Goal: Information Seeking & Learning: Learn about a topic

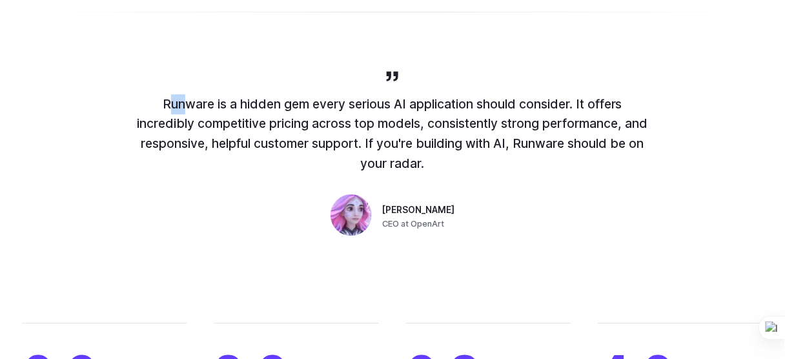
drag, startPoint x: 0, startPoint y: 0, endPoint x: 452, endPoint y: 140, distance: 473.0
click at [452, 140] on p "Runware is a hidden gem every serious AI application should consider. It offers…" at bounding box center [392, 133] width 516 height 79
click at [439, 143] on p "Runware is a hidden gem every serious AI application should consider. It offers…" at bounding box center [392, 133] width 516 height 79
drag, startPoint x: 424, startPoint y: 146, endPoint x: 141, endPoint y: 86, distance: 289.5
click at [141, 94] on p "Runware is a hidden gem every serious AI application should consider. It offers…" at bounding box center [392, 133] width 516 height 79
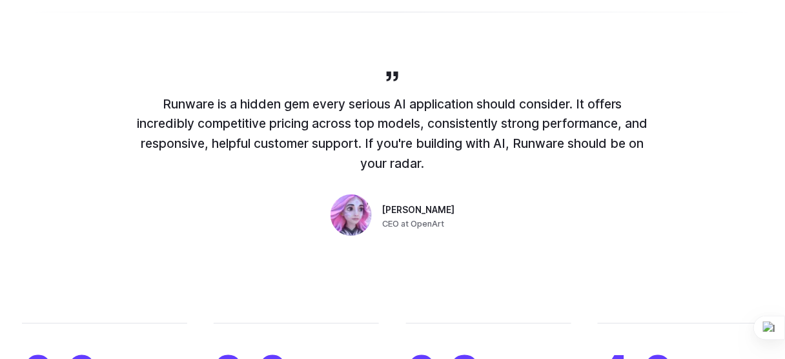
click at [157, 94] on p "Runware is a hidden gem every serious AI application should consider. It offers…" at bounding box center [392, 133] width 516 height 79
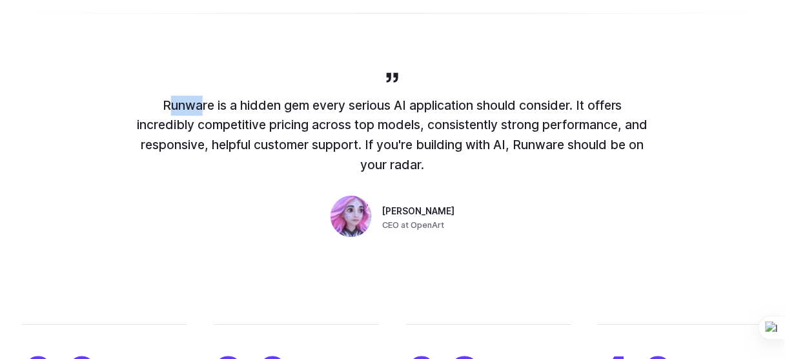
drag, startPoint x: 160, startPoint y: 82, endPoint x: 454, endPoint y: 147, distance: 301.5
click at [454, 147] on p "Runware is a hidden gem every serious AI application should consider. It offers…" at bounding box center [392, 135] width 516 height 79
click at [406, 140] on p "Runware is a hidden gem every serious AI application should consider. It offers…" at bounding box center [392, 135] width 516 height 79
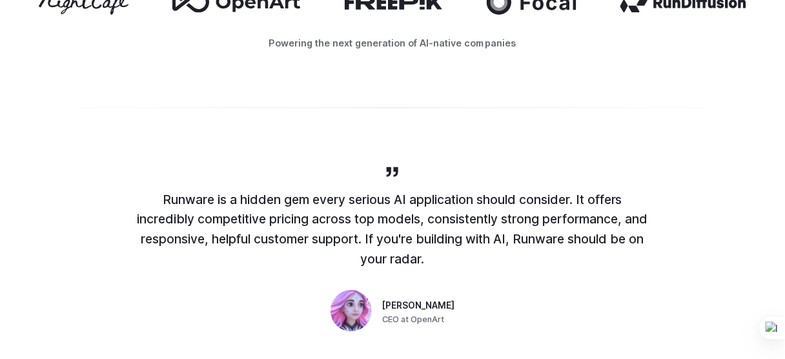
drag, startPoint x: 427, startPoint y: 145, endPoint x: 150, endPoint y: 77, distance: 285.1
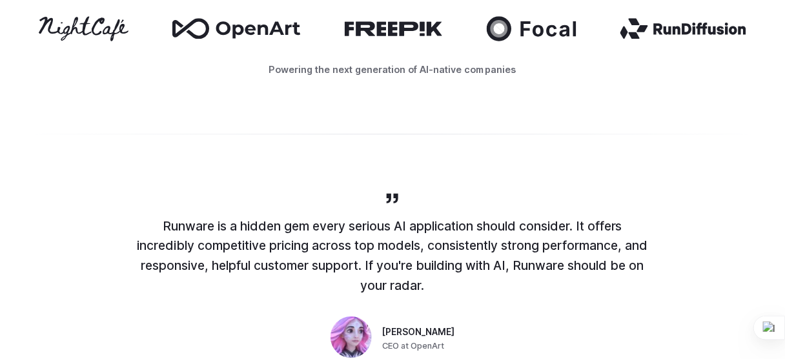
drag, startPoint x: 210, startPoint y: 161, endPoint x: 185, endPoint y: 166, distance: 24.9
click at [210, 161] on div "Runware is a hidden gem every serious AI application should consider. It offers…" at bounding box center [392, 276] width 785 height 254
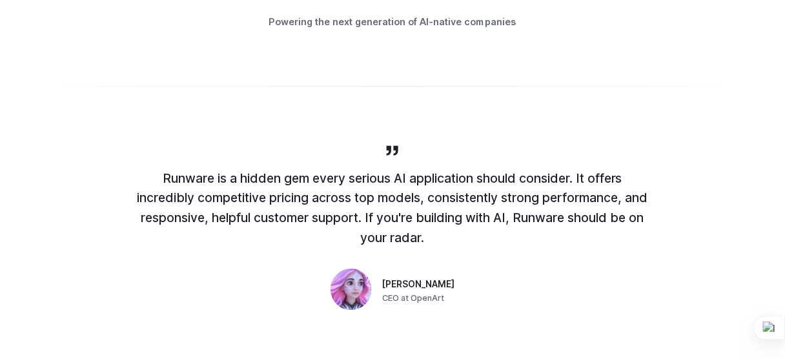
scroll to position [868, 0]
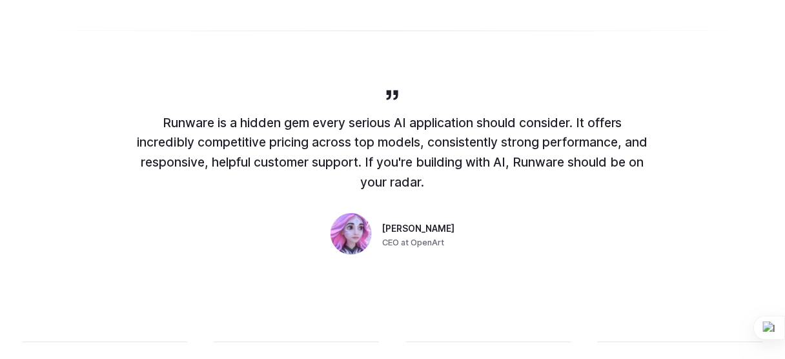
click at [190, 125] on p "Runware is a hidden gem every serious AI application should consider. It offers…" at bounding box center [392, 152] width 516 height 79
drag, startPoint x: 160, startPoint y: 98, endPoint x: 432, endPoint y: 163, distance: 279.9
click at [432, 163] on p "Runware is a hidden gem every serious AI application should consider. It offers…" at bounding box center [392, 152] width 516 height 79
drag, startPoint x: 424, startPoint y: 164, endPoint x: 157, endPoint y: 94, distance: 275.7
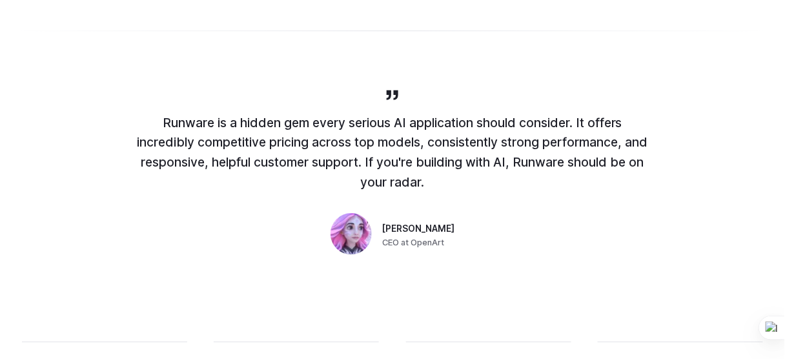
click at [157, 113] on p "Runware is a hidden gem every serious AI application should consider. It offers…" at bounding box center [392, 152] width 516 height 79
click at [164, 113] on p "Runware is a hidden gem every serious AI application should consider. It offers…" at bounding box center [392, 152] width 516 height 79
drag, startPoint x: 161, startPoint y: 101, endPoint x: 438, endPoint y: 164, distance: 284.7
click at [438, 164] on p "Runware is a hidden gem every serious AI application should consider. It offers…" at bounding box center [392, 152] width 516 height 79
click at [432, 163] on p "Runware is a hidden gem every serious AI application should consider. It offers…" at bounding box center [392, 152] width 516 height 79
